Goal: Find specific page/section: Find specific page/section

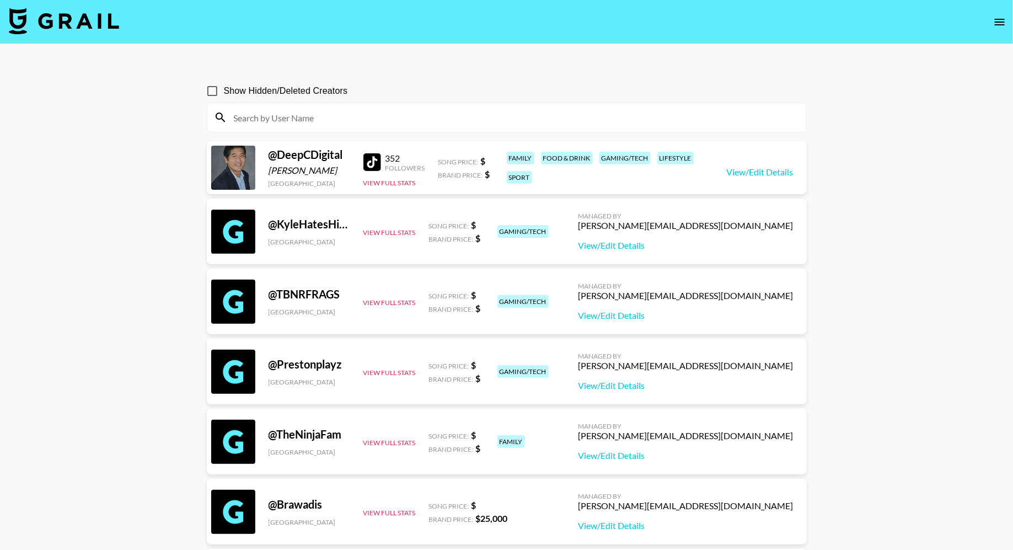
click at [60, 14] on img at bounding box center [64, 21] width 110 height 26
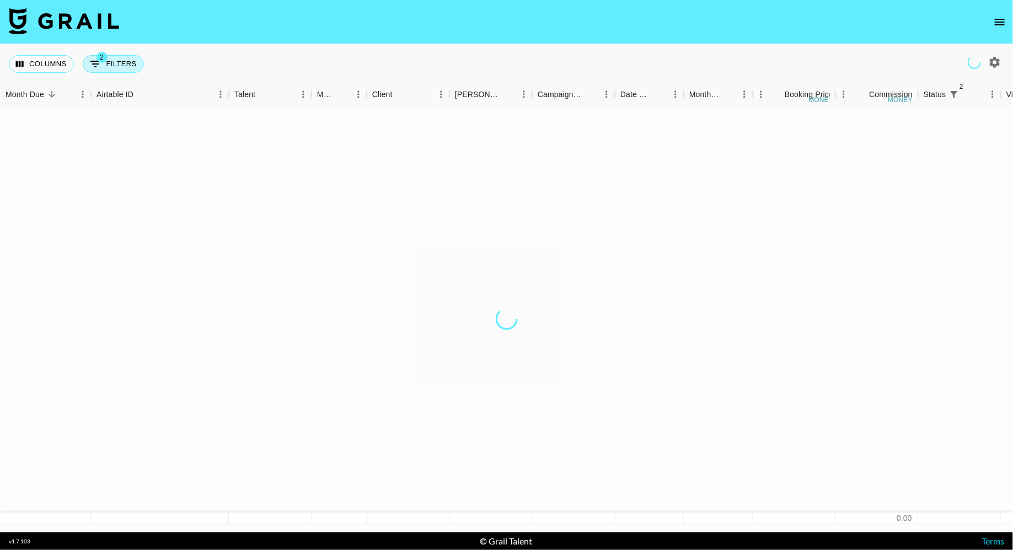
click at [127, 68] on button "2 Filters" at bounding box center [113, 64] width 61 height 18
select select "status"
select select "isNotAnyOf"
select select "status"
select select "approved"
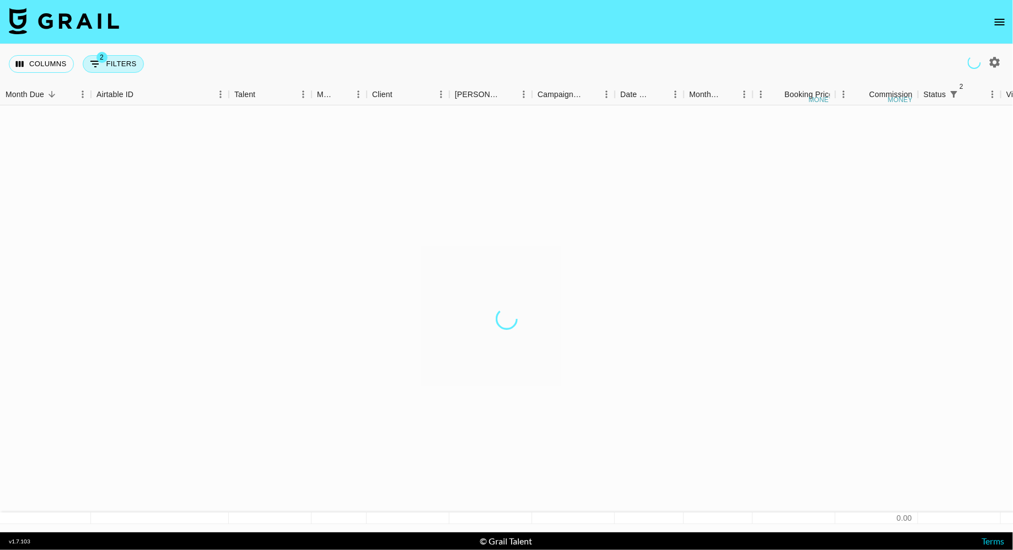
select select "talentName"
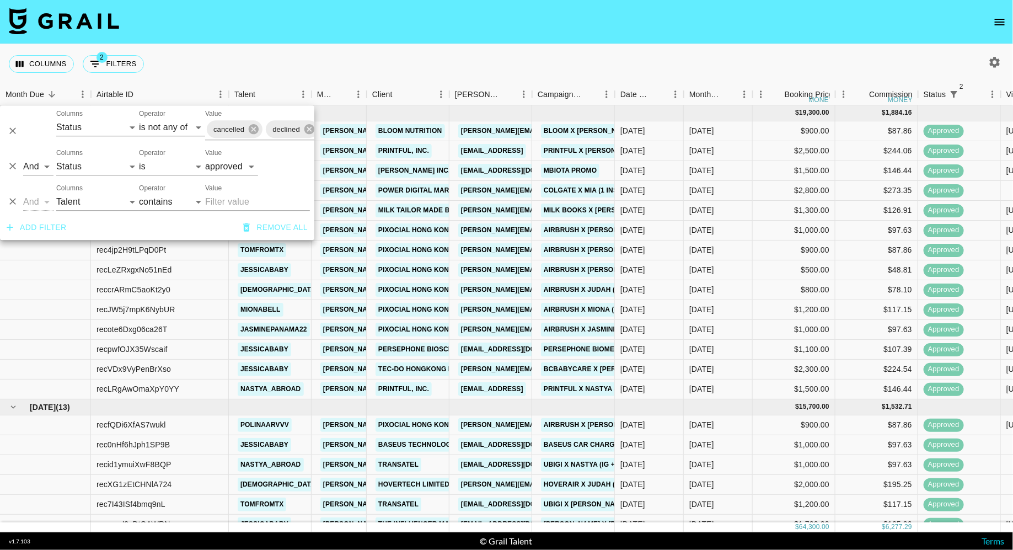
click at [474, 18] on nav at bounding box center [506, 22] width 1013 height 44
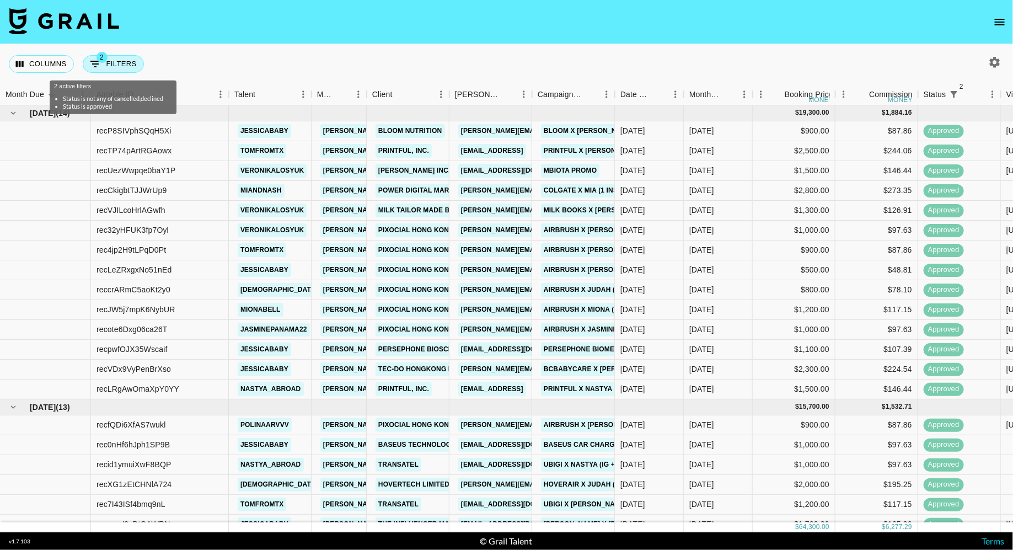
click at [116, 62] on button "2 Filters" at bounding box center [113, 64] width 61 height 18
select select "status"
select select "isNotAnyOf"
select select "status"
select select "approved"
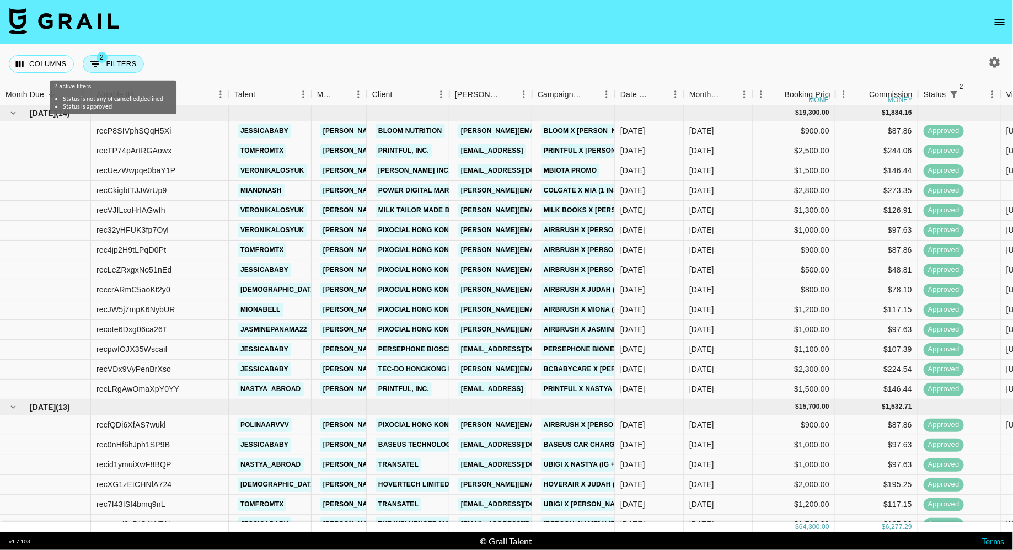
select select "talentName"
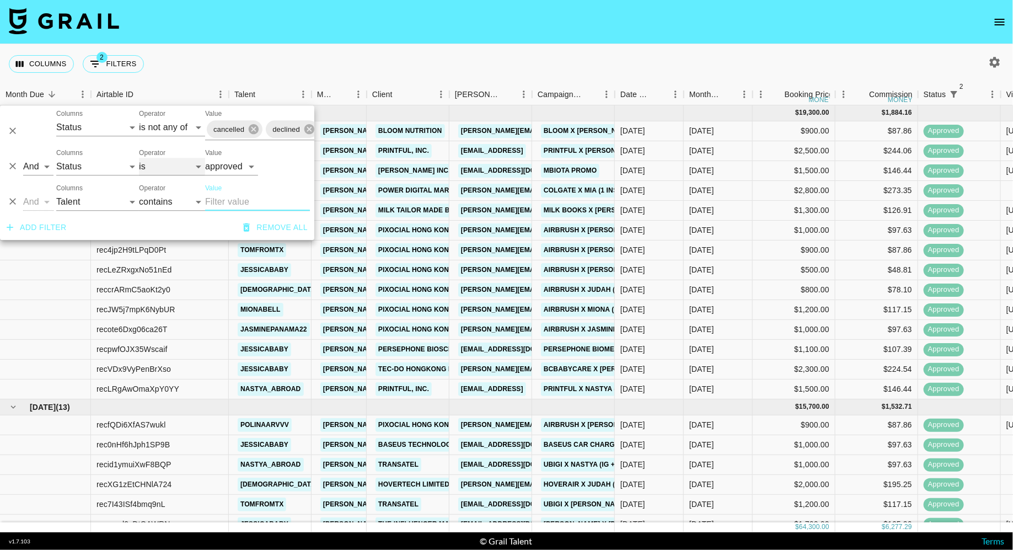
click at [157, 168] on select "is is not is any of is not any of" at bounding box center [172, 167] width 66 height 18
click at [119, 63] on button "2 Filters" at bounding box center [113, 64] width 61 height 18
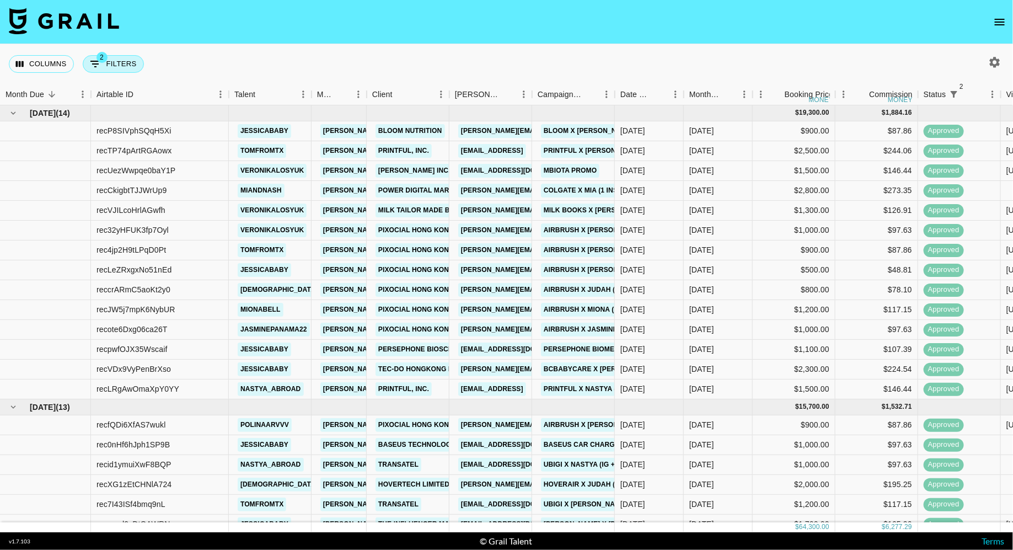
click at [113, 62] on button "2 Filters" at bounding box center [113, 64] width 61 height 18
select select "status"
select select "isNotAnyOf"
select select "status"
select select "approved"
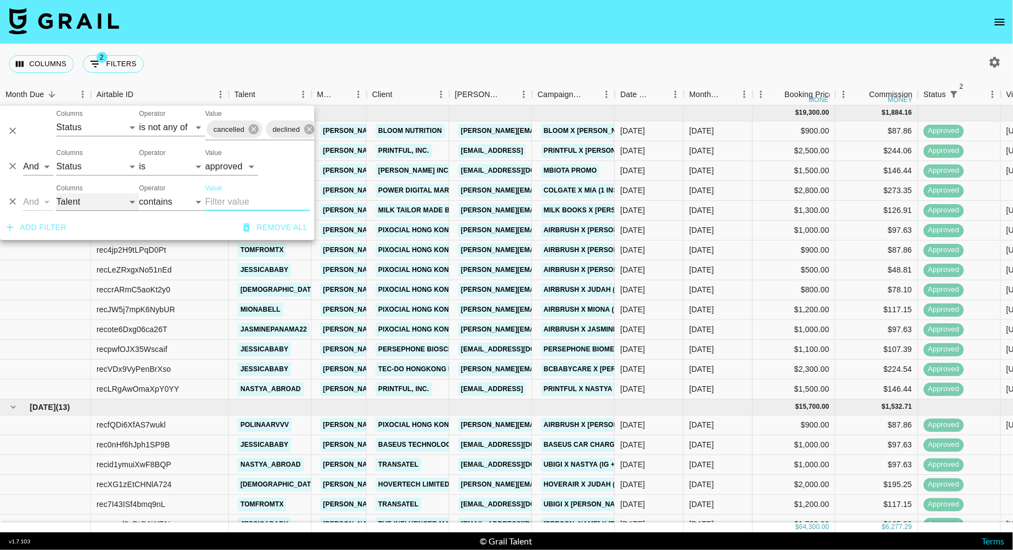
click at [60, 197] on select "Grail Platform ID Airtable ID Talent Manager Client [PERSON_NAME] Campaign (Typ…" at bounding box center [97, 202] width 83 height 18
select select "clientId"
click at [56, 193] on select "Grail Platform ID Airtable ID Talent Manager Client [PERSON_NAME] Campaign (Typ…" at bounding box center [97, 202] width 83 height 18
select select "is"
click at [235, 200] on input "Value" at bounding box center [279, 201] width 149 height 17
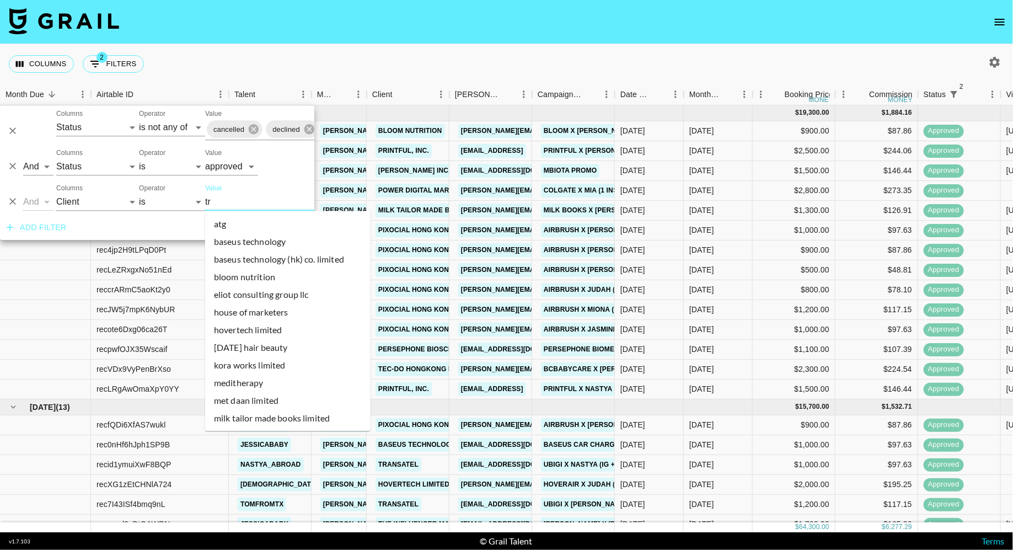
type input "tra"
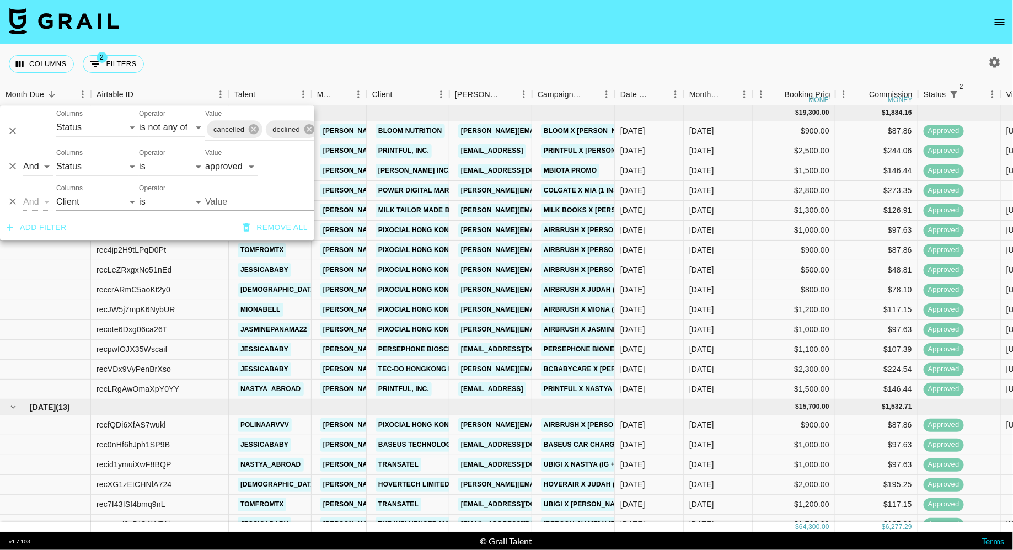
click at [235, 200] on input "Value" at bounding box center [279, 201] width 149 height 17
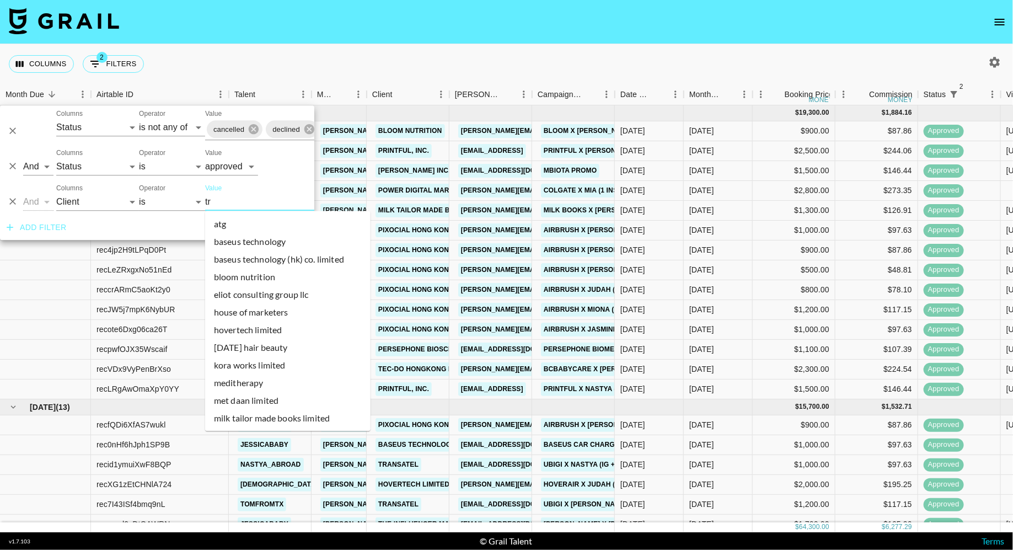
type input "tra"
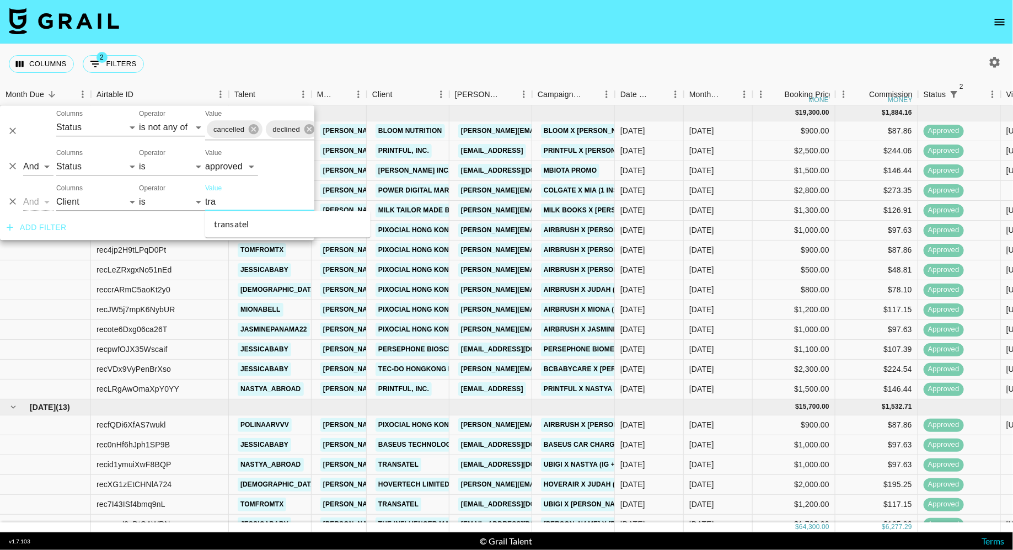
click at [238, 220] on li "transatel" at bounding box center [287, 225] width 165 height 18
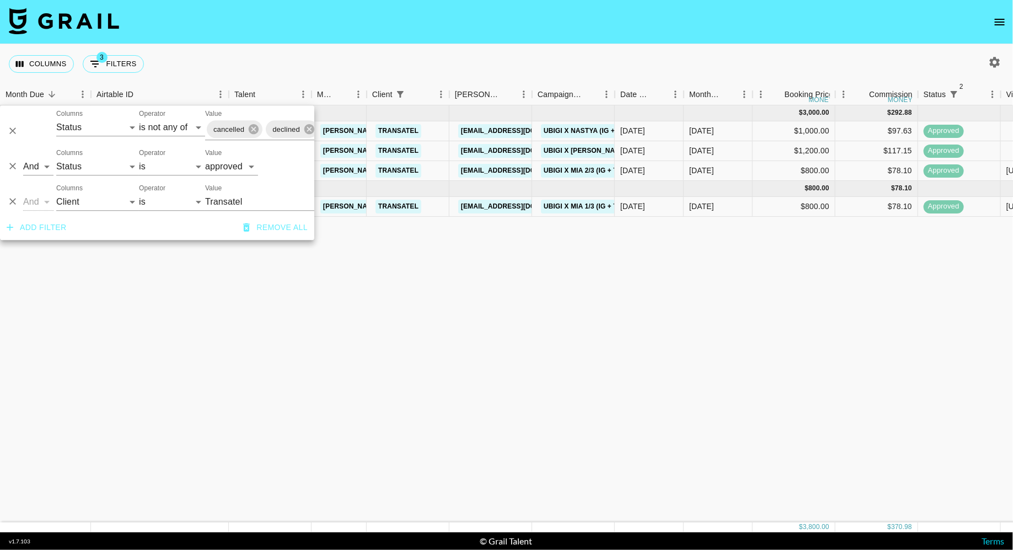
click at [513, 62] on div "Columns 3 Filters + Booking" at bounding box center [506, 64] width 1013 height 40
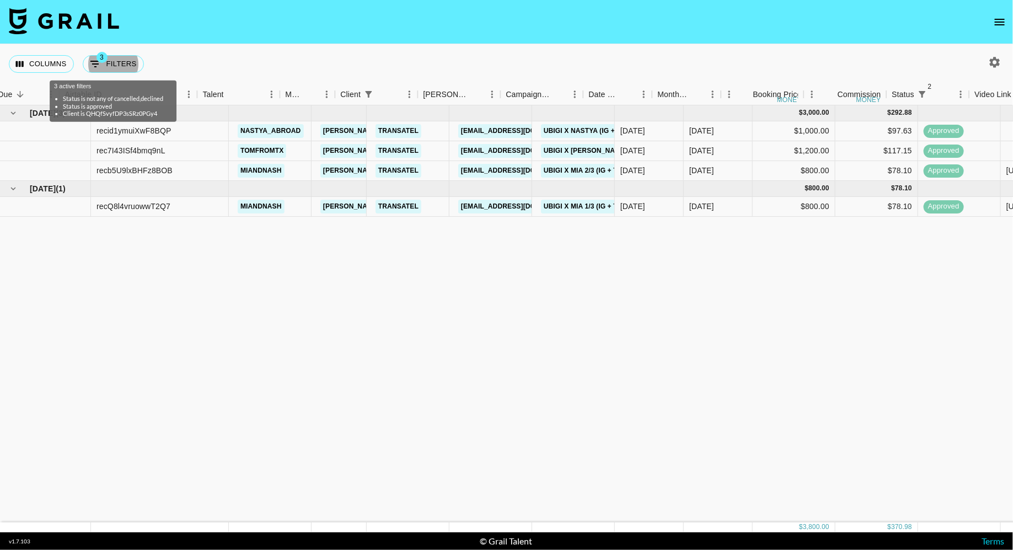
scroll to position [0, 65]
